Goal: Task Accomplishment & Management: Use online tool/utility

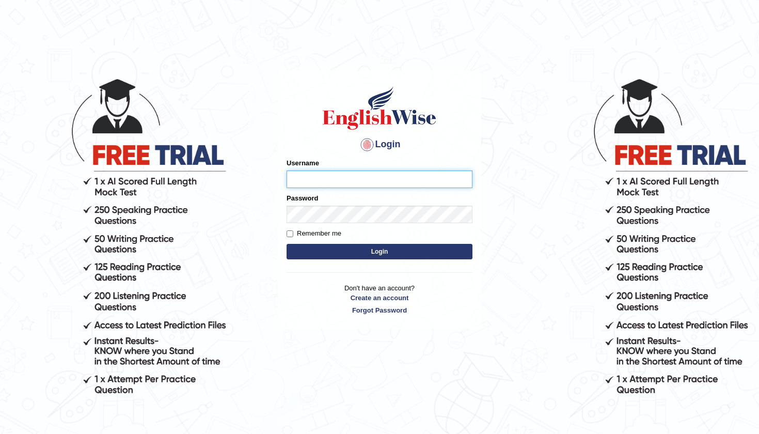
type input "diksha_pte"
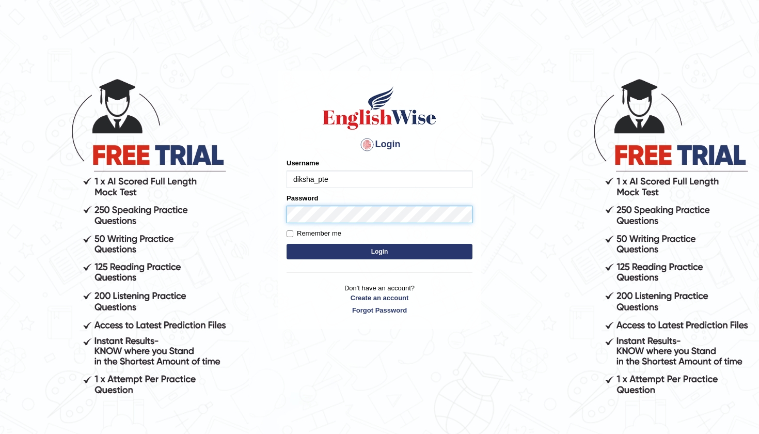
click at [379, 251] on button "Login" at bounding box center [380, 251] width 186 height 15
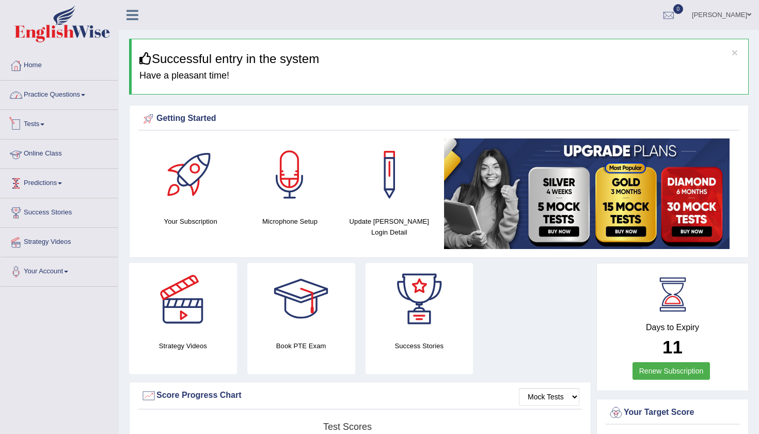
click at [71, 94] on link "Practice Questions" at bounding box center [60, 94] width 118 height 26
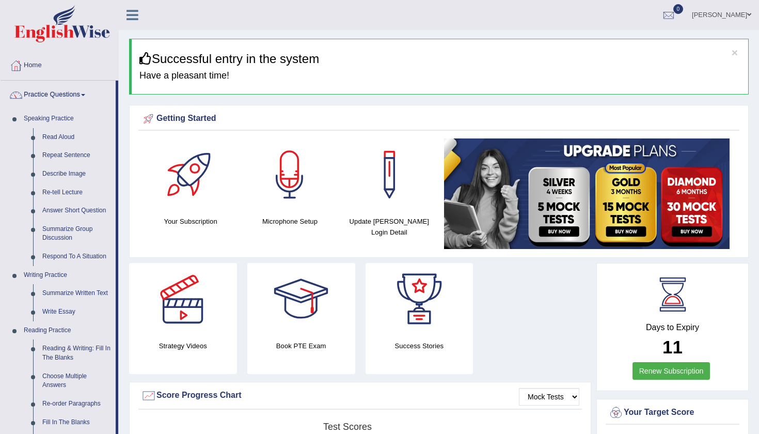
click at [65, 90] on link "Practice Questions" at bounding box center [58, 94] width 115 height 26
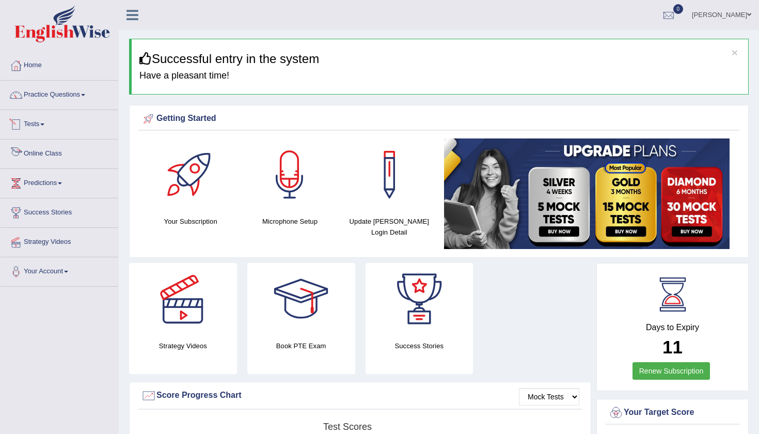
click at [55, 120] on link "Tests" at bounding box center [60, 123] width 118 height 26
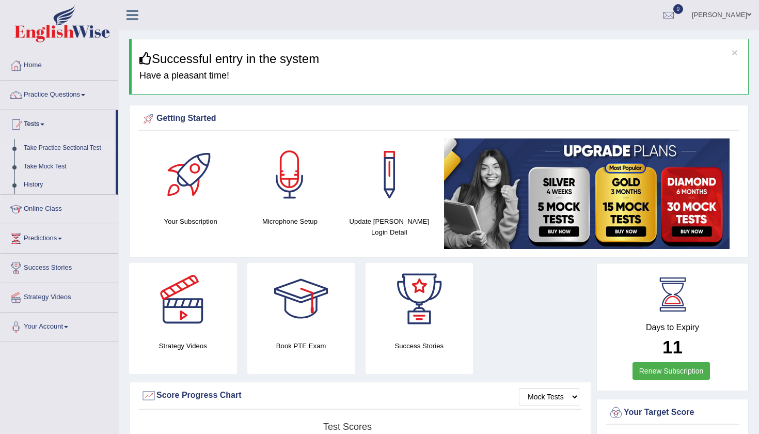
click at [77, 147] on link "Take Practice Sectional Test" at bounding box center [67, 148] width 97 height 19
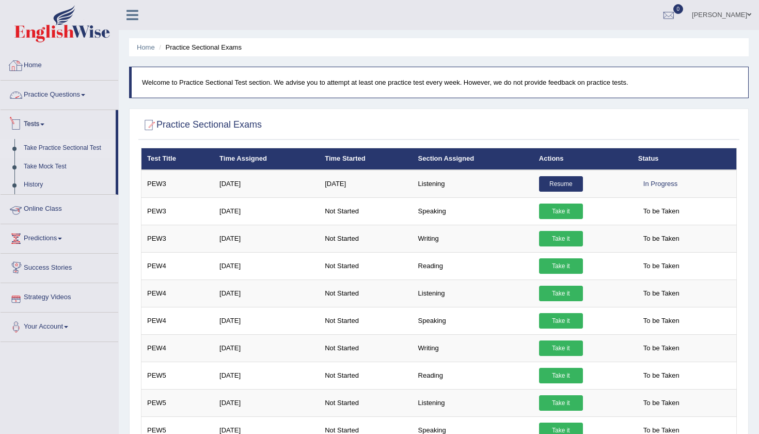
click at [79, 94] on link "Practice Questions" at bounding box center [60, 94] width 118 height 26
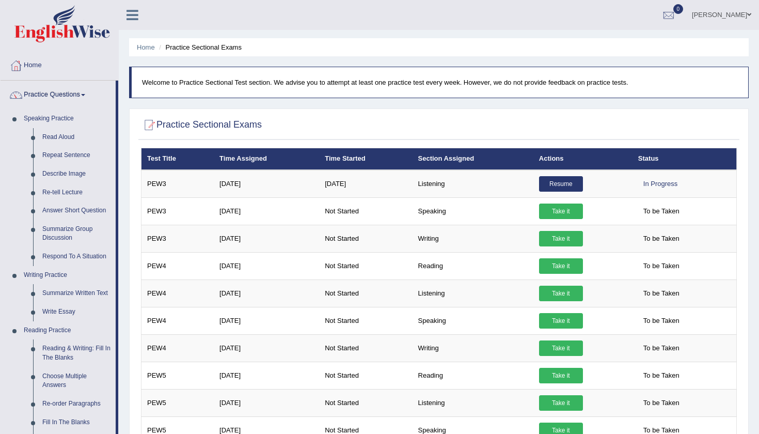
click at [79, 94] on link "Practice Questions" at bounding box center [58, 94] width 115 height 26
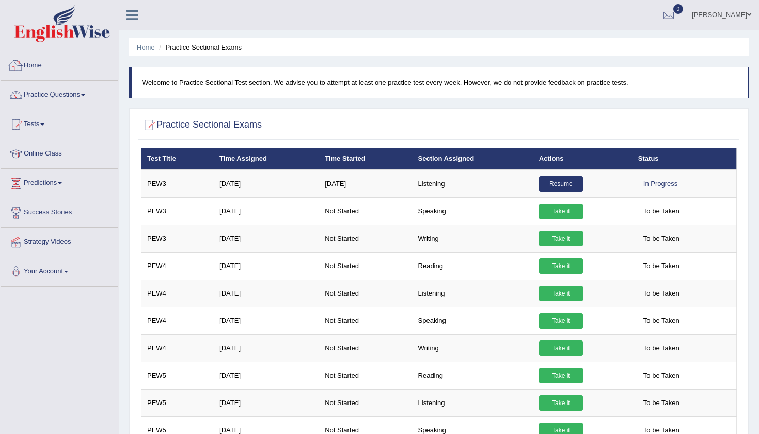
click at [78, 60] on link "Home" at bounding box center [60, 64] width 118 height 26
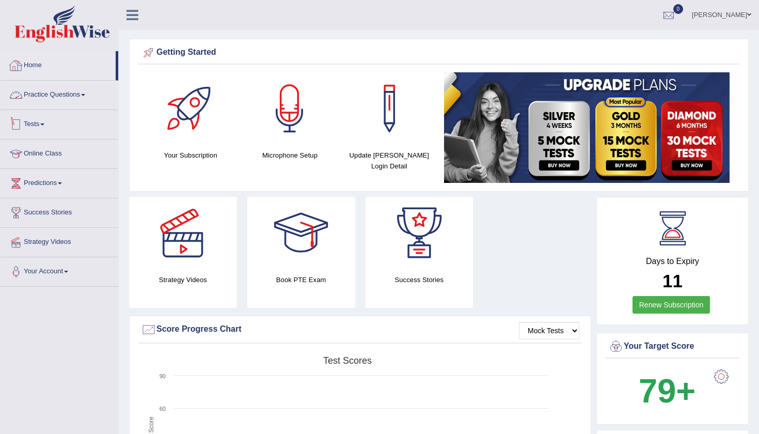
click at [41, 125] on link "Tests" at bounding box center [60, 123] width 118 height 26
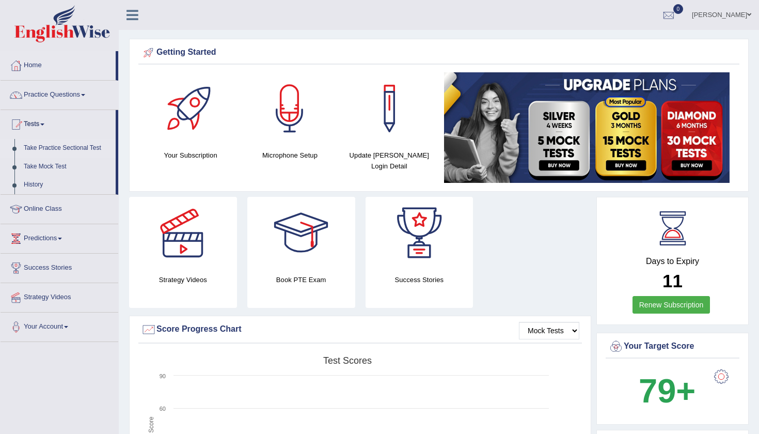
click at [69, 147] on link "Take Practice Sectional Test" at bounding box center [67, 148] width 97 height 19
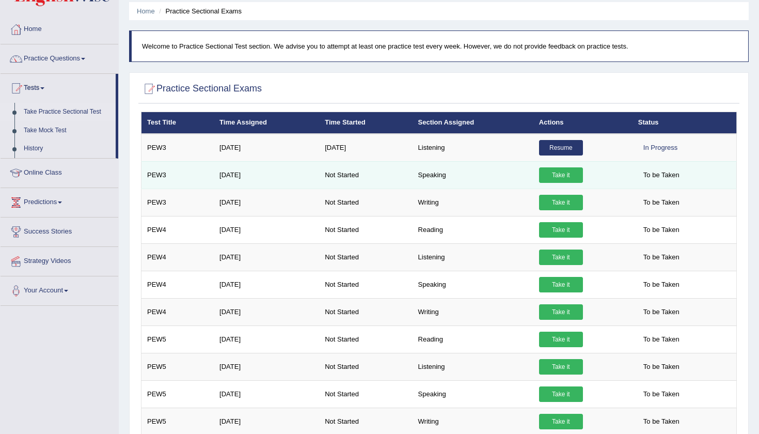
scroll to position [59, 0]
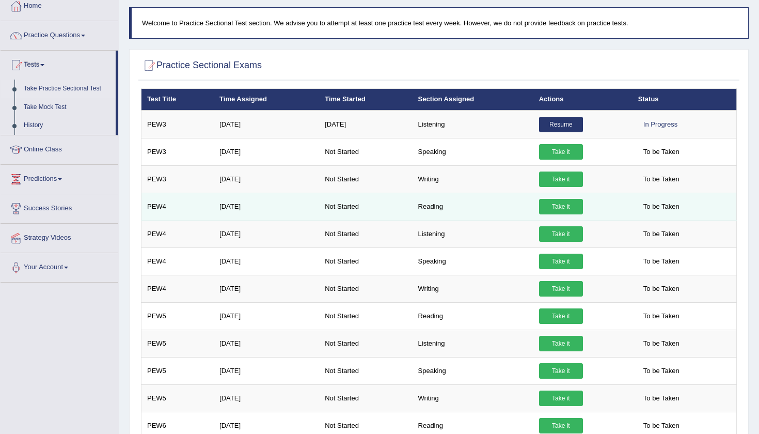
click at [568, 207] on link "Take it" at bounding box center [561, 206] width 44 height 15
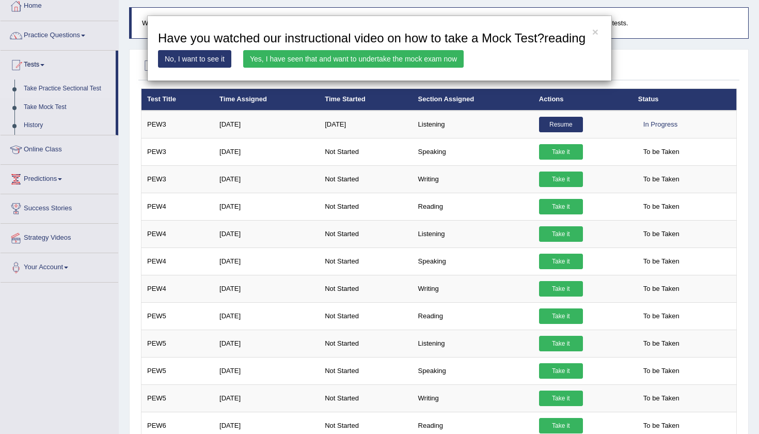
click at [439, 68] on link "Yes, I have seen that and want to undertake the mock exam now" at bounding box center [353, 59] width 220 height 18
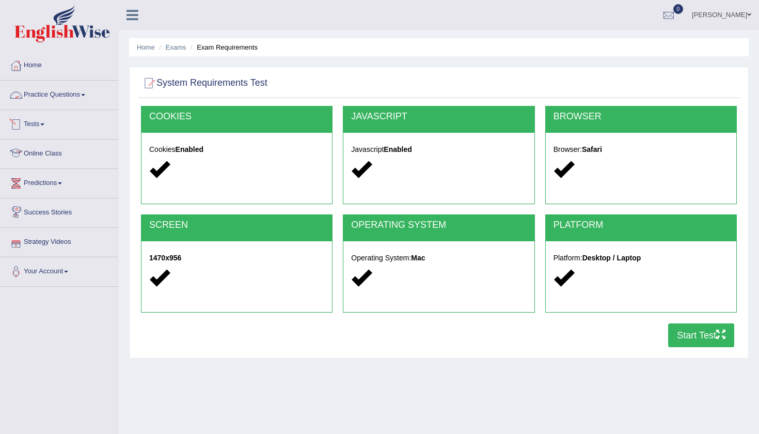
click at [58, 97] on link "Practice Questions" at bounding box center [60, 94] width 118 height 26
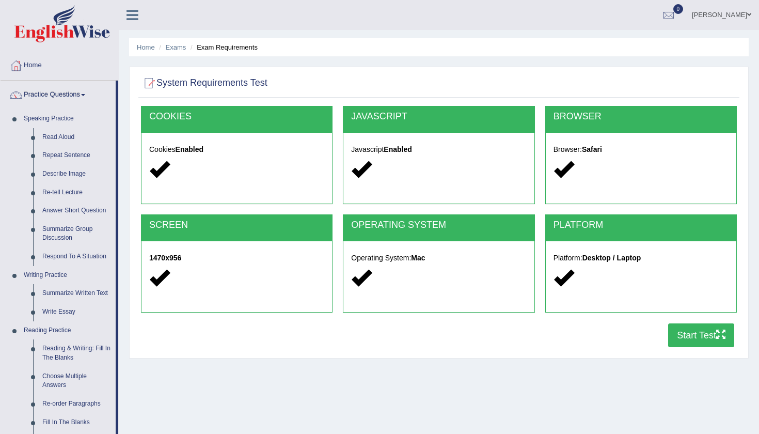
click at [58, 97] on link "Practice Questions" at bounding box center [58, 94] width 115 height 26
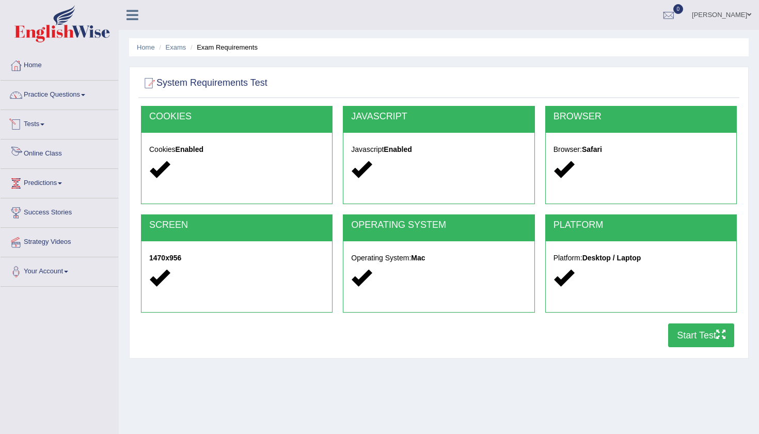
click at [46, 125] on link "Tests" at bounding box center [60, 123] width 118 height 26
